Goal: Information Seeking & Learning: Understand process/instructions

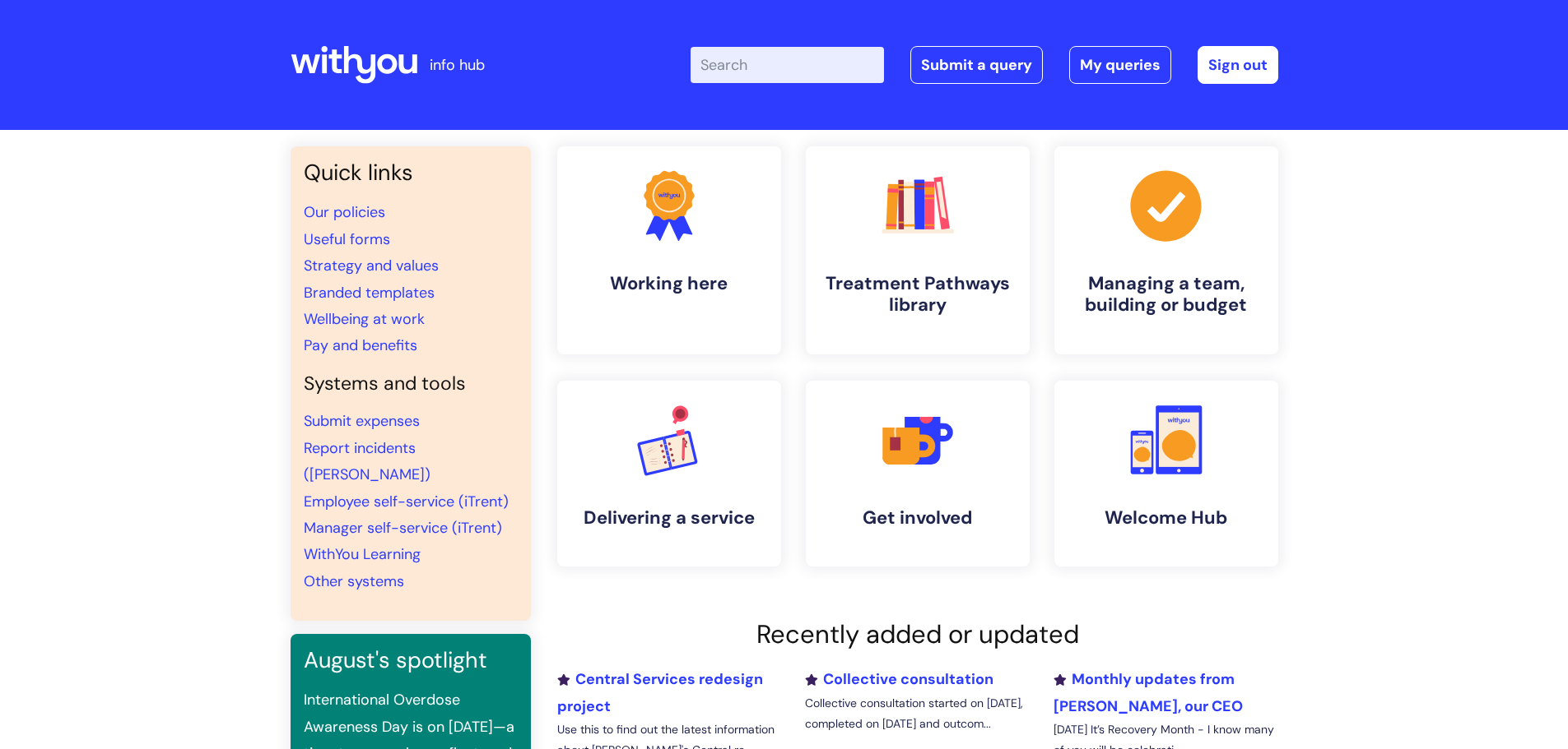
click at [758, 67] on input "Enter your search term here..." at bounding box center [787, 65] width 194 height 36
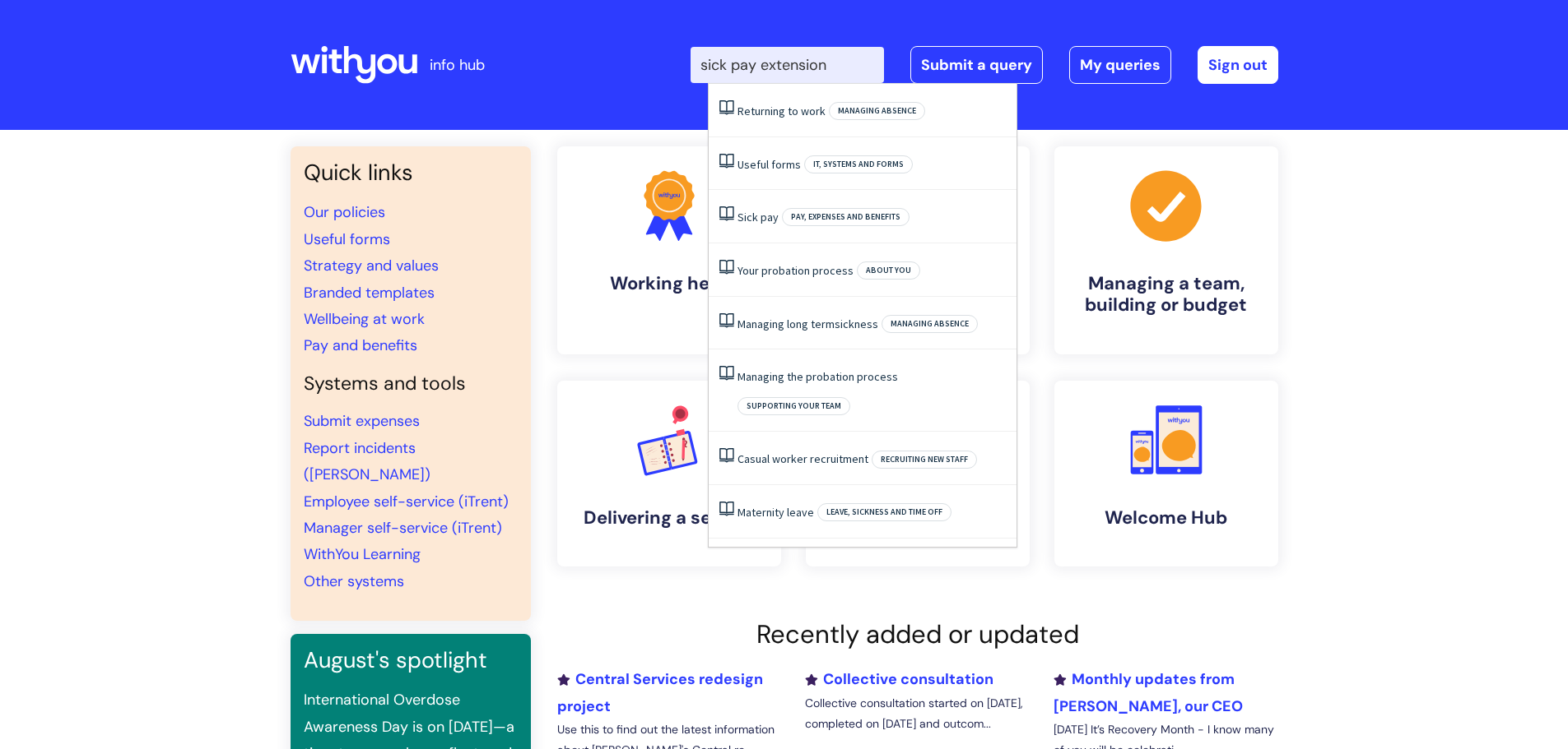
type input "sick pay extension"
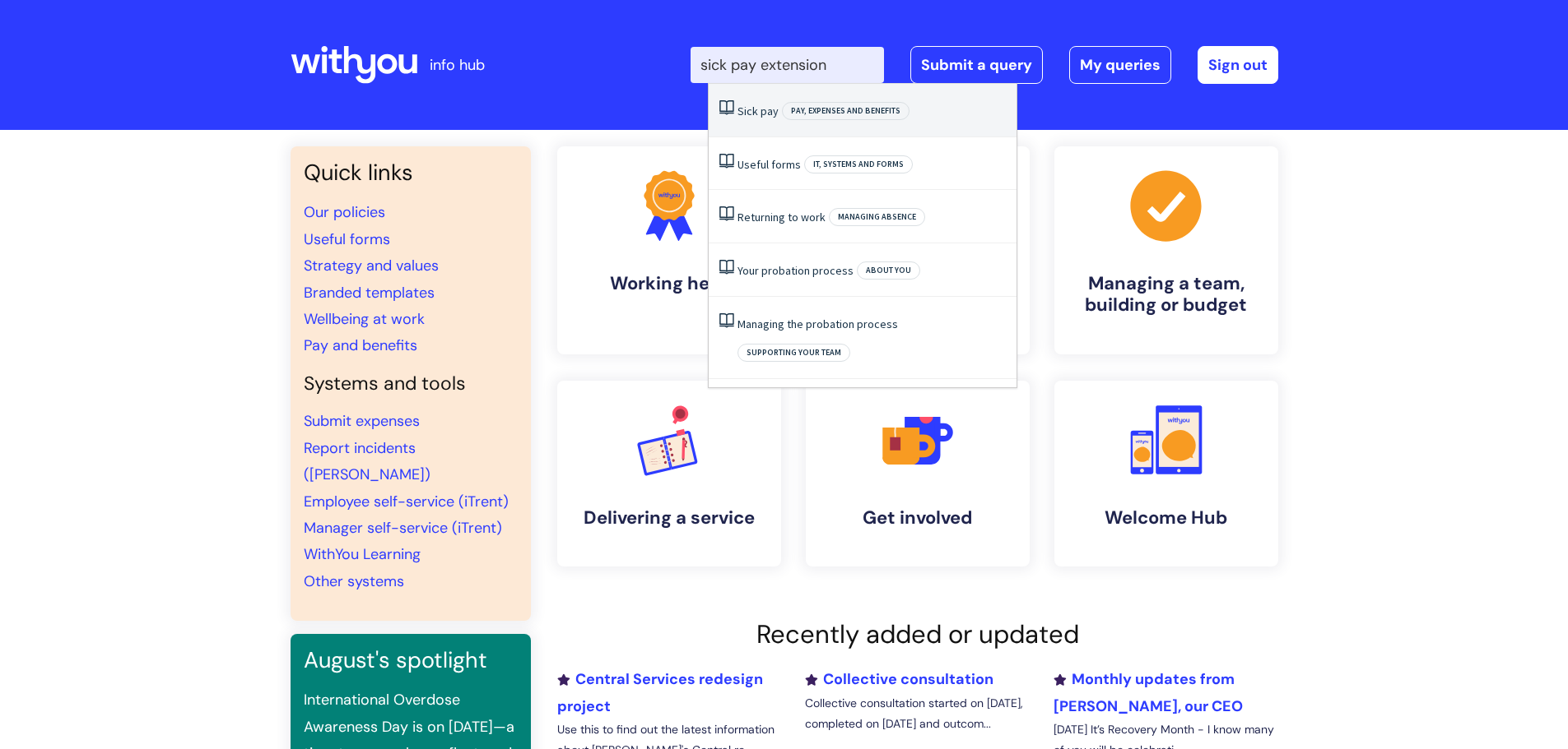
click at [836, 108] on span "Pay, expenses and benefits" at bounding box center [845, 111] width 127 height 18
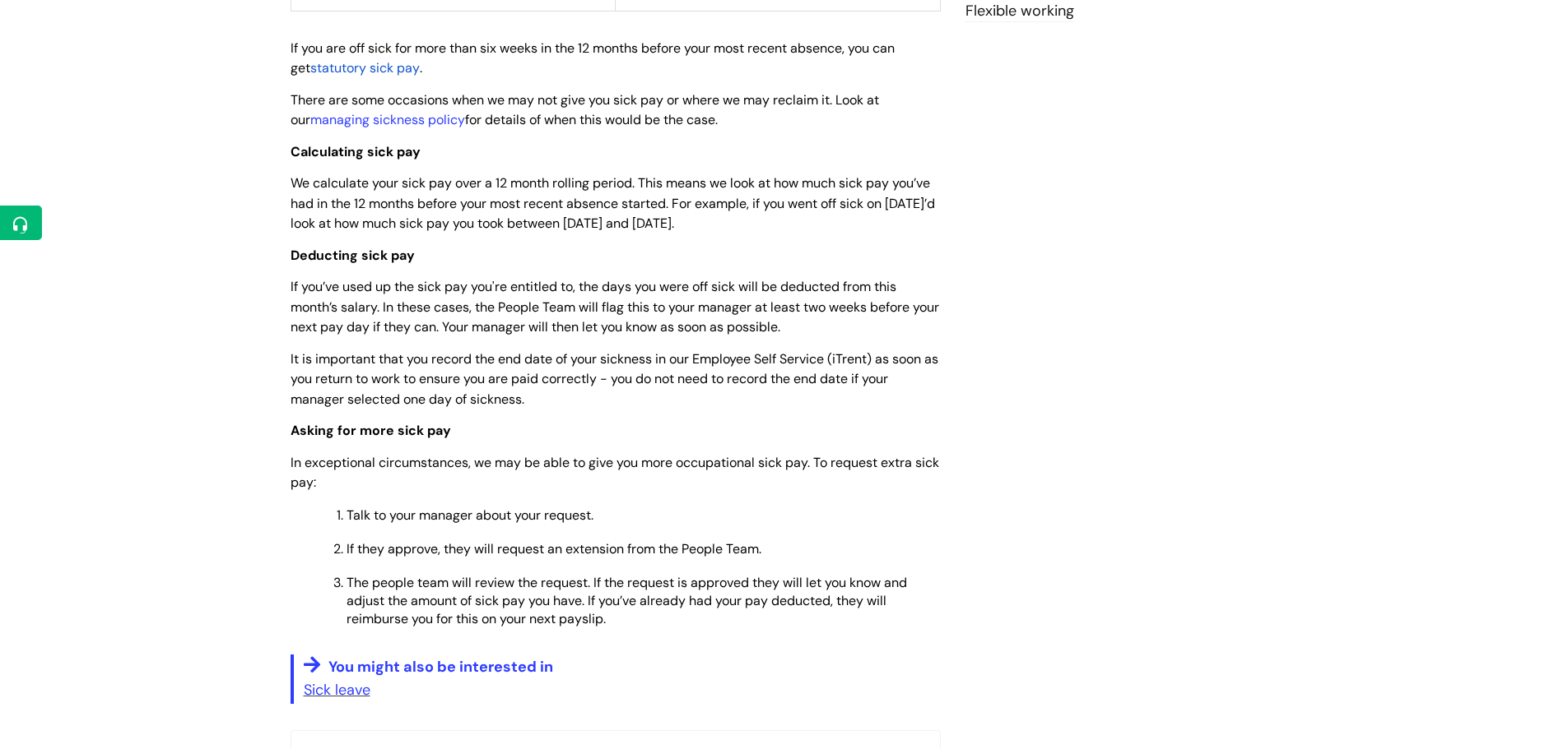
scroll to position [822, 0]
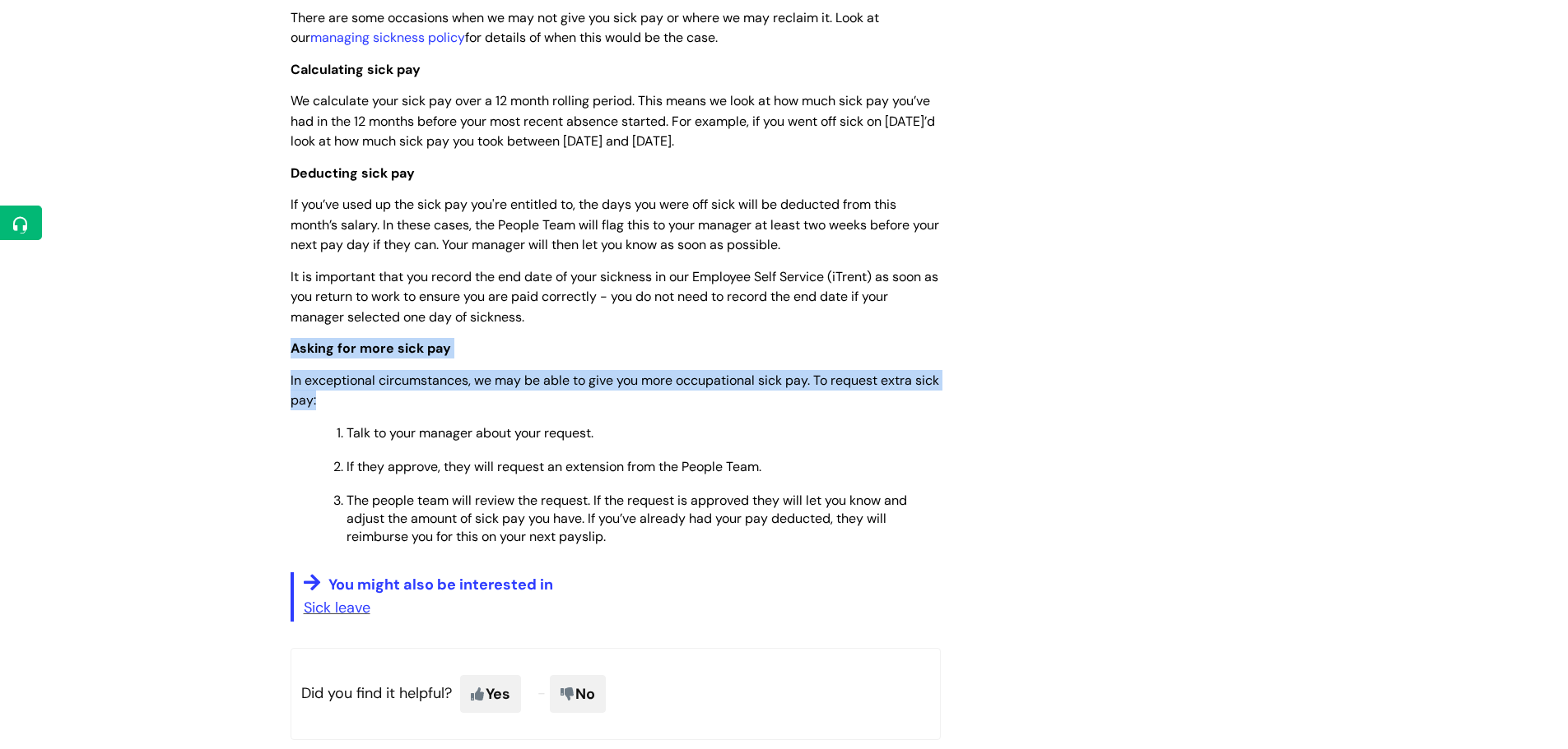
drag, startPoint x: 288, startPoint y: 319, endPoint x: 376, endPoint y: 369, distance: 101.2
click at [376, 369] on div "Sick pay Modified on: [DATE] 2:31 PM Use this when you want to know how much yo…" at bounding box center [615, 75] width 675 height 1384
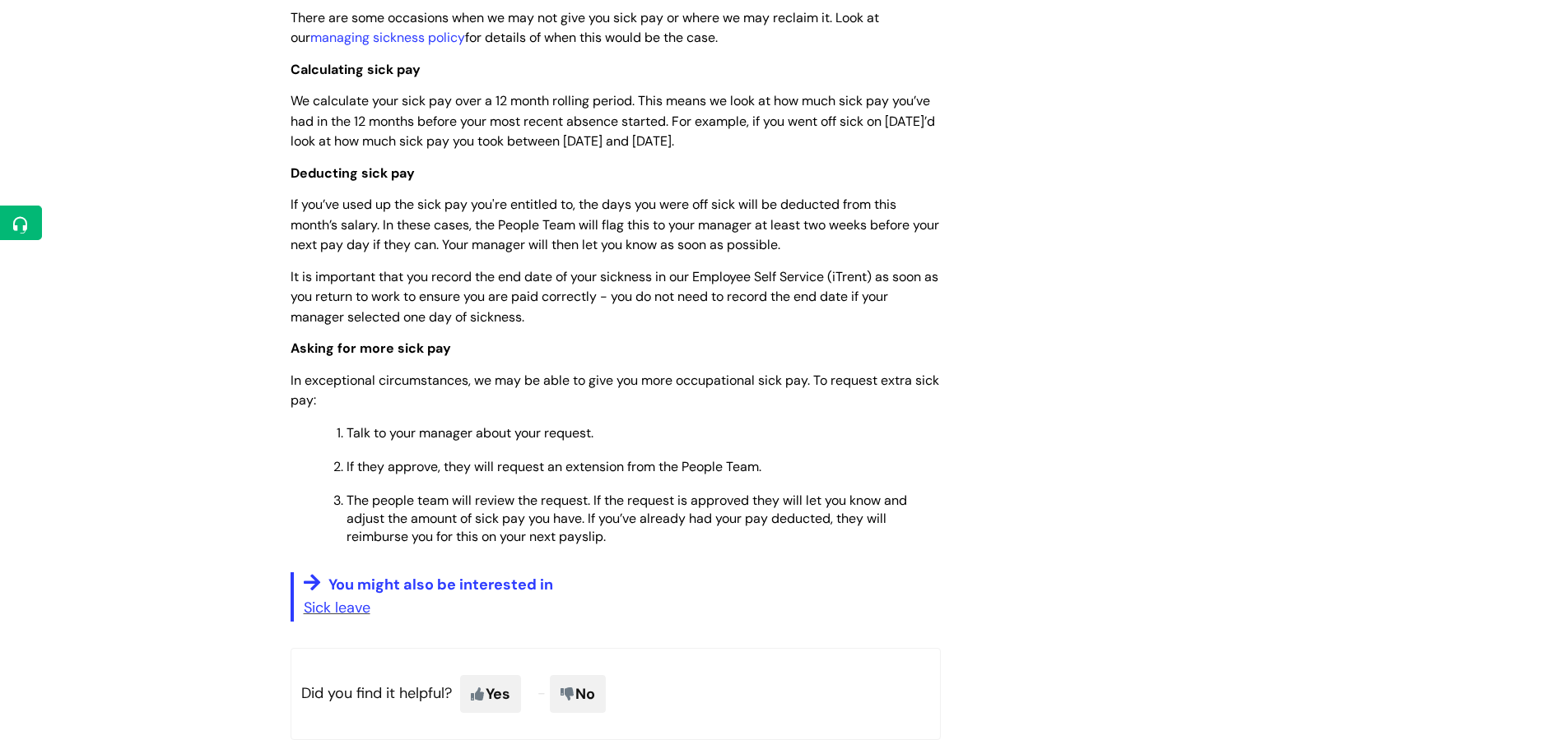
click at [582, 424] on span "Talk to your manager about your request." at bounding box center [469, 433] width 247 height 17
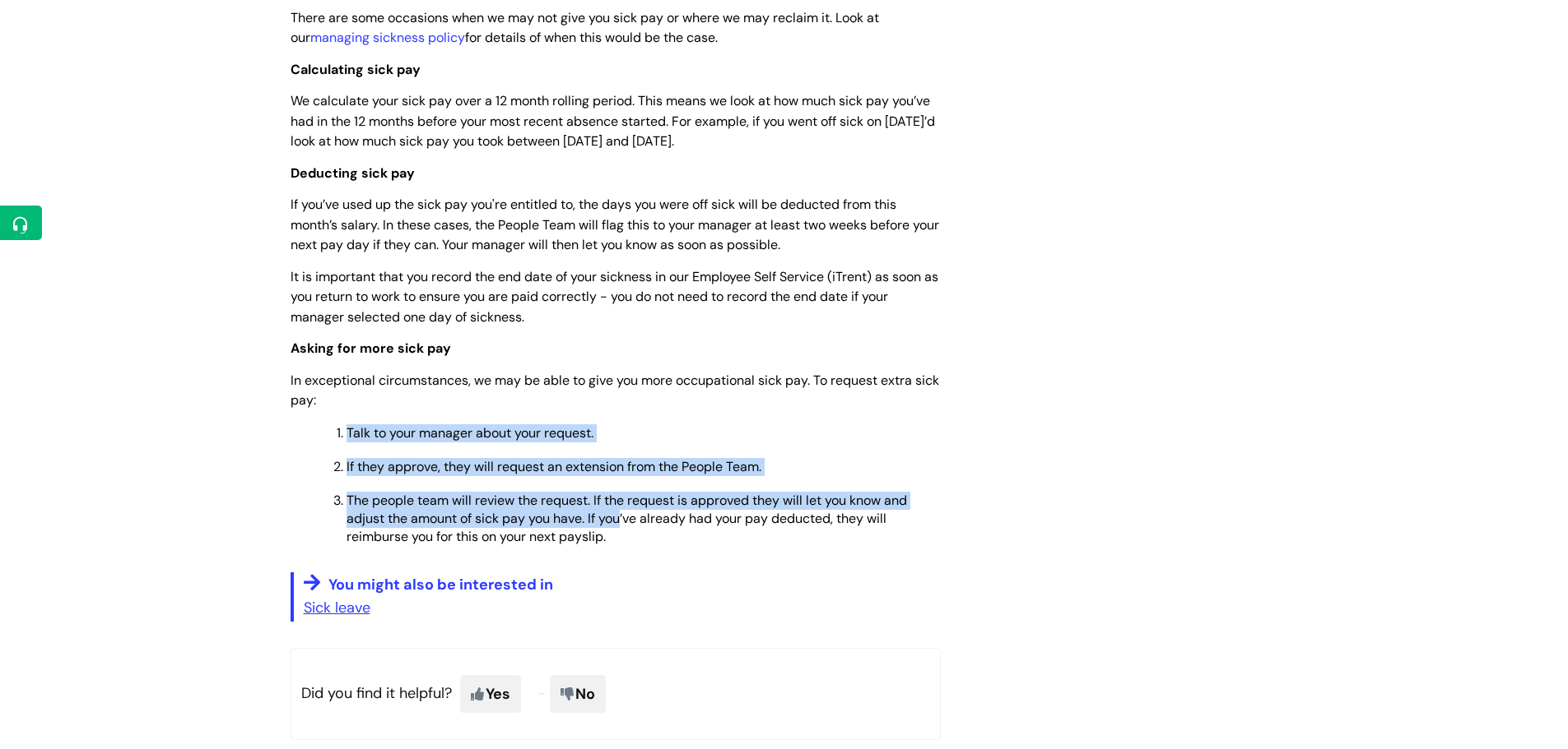
drag, startPoint x: 348, startPoint y: 401, endPoint x: 621, endPoint y: 490, distance: 287.1
click at [621, 490] on ol "Talk to your manager about your request. If they approve, they will request an …" at bounding box center [624, 485] width 633 height 125
click at [721, 424] on p "Talk to your manager about your request." at bounding box center [644, 433] width 594 height 18
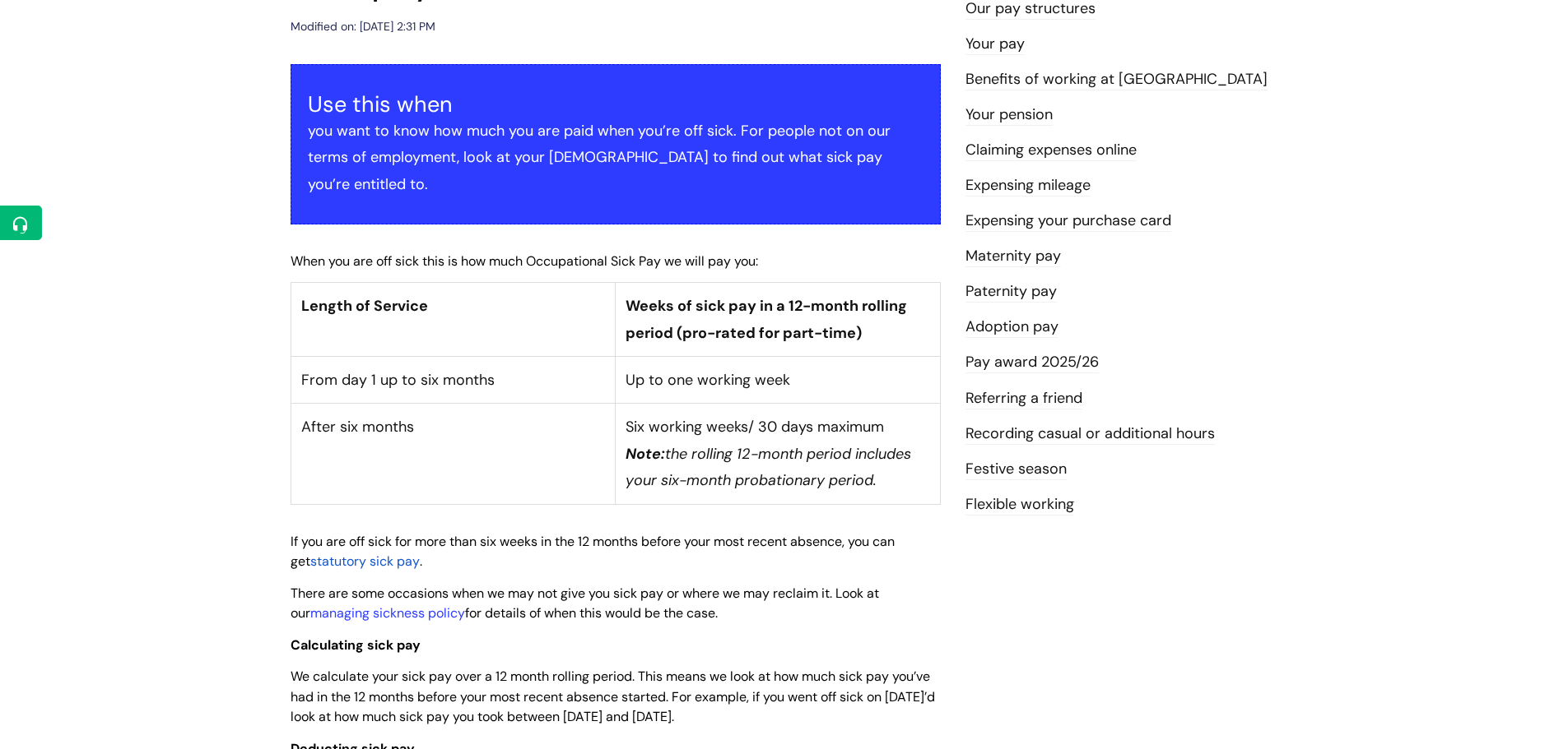
scroll to position [0, 0]
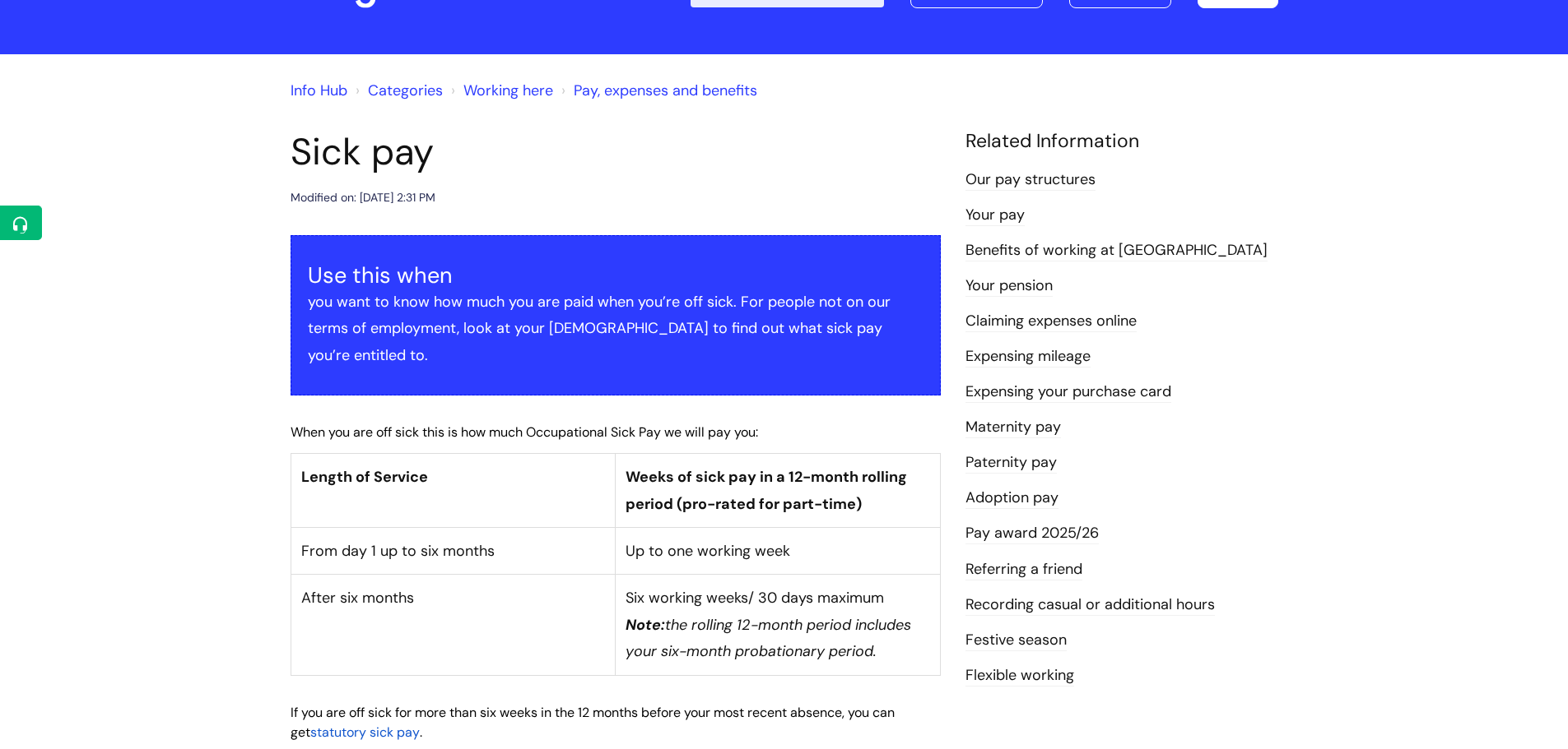
scroll to position [165, 0]
